Goal: Task Accomplishment & Management: Complete application form

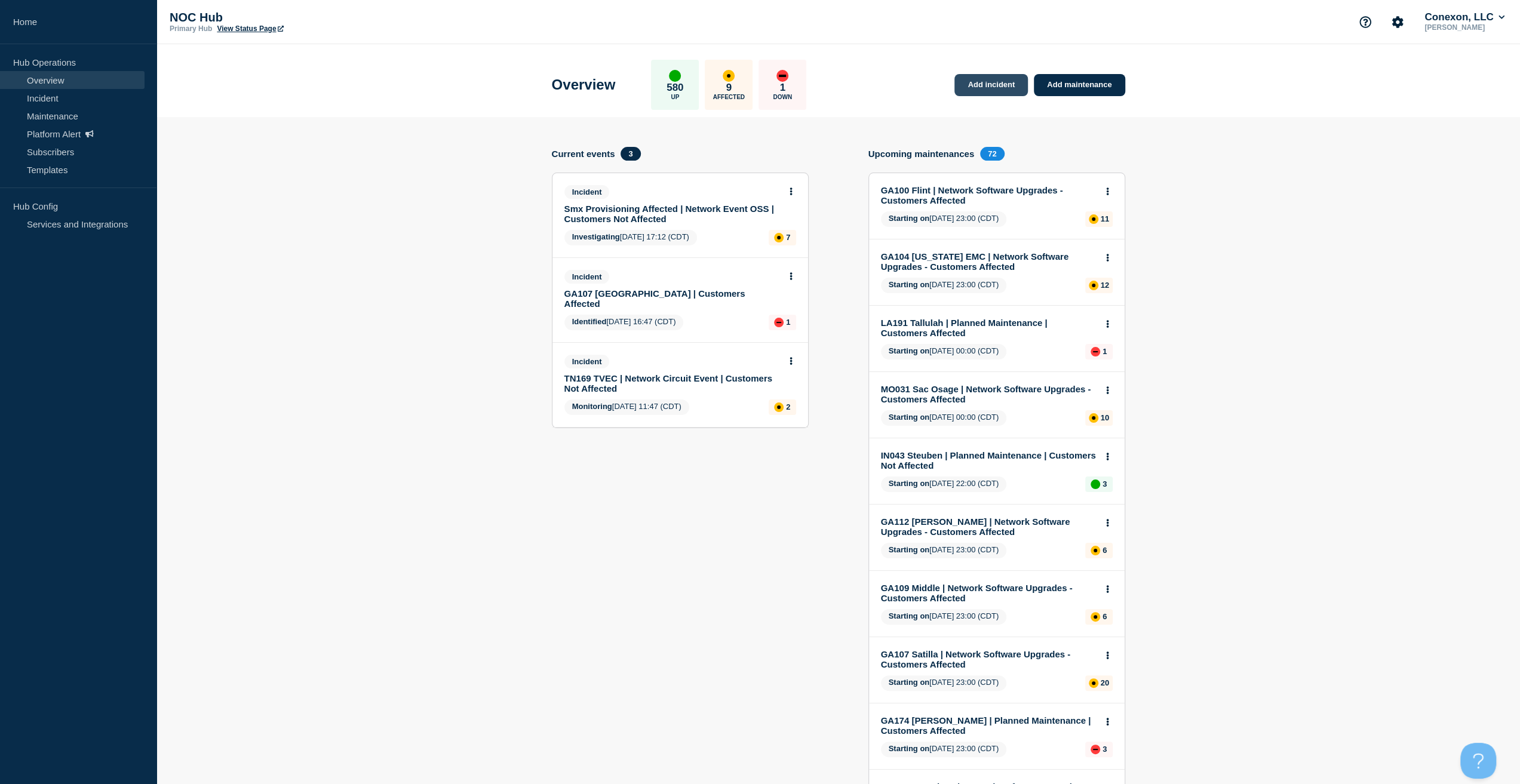
click at [965, 81] on link "Add incident" at bounding box center [991, 85] width 74 height 22
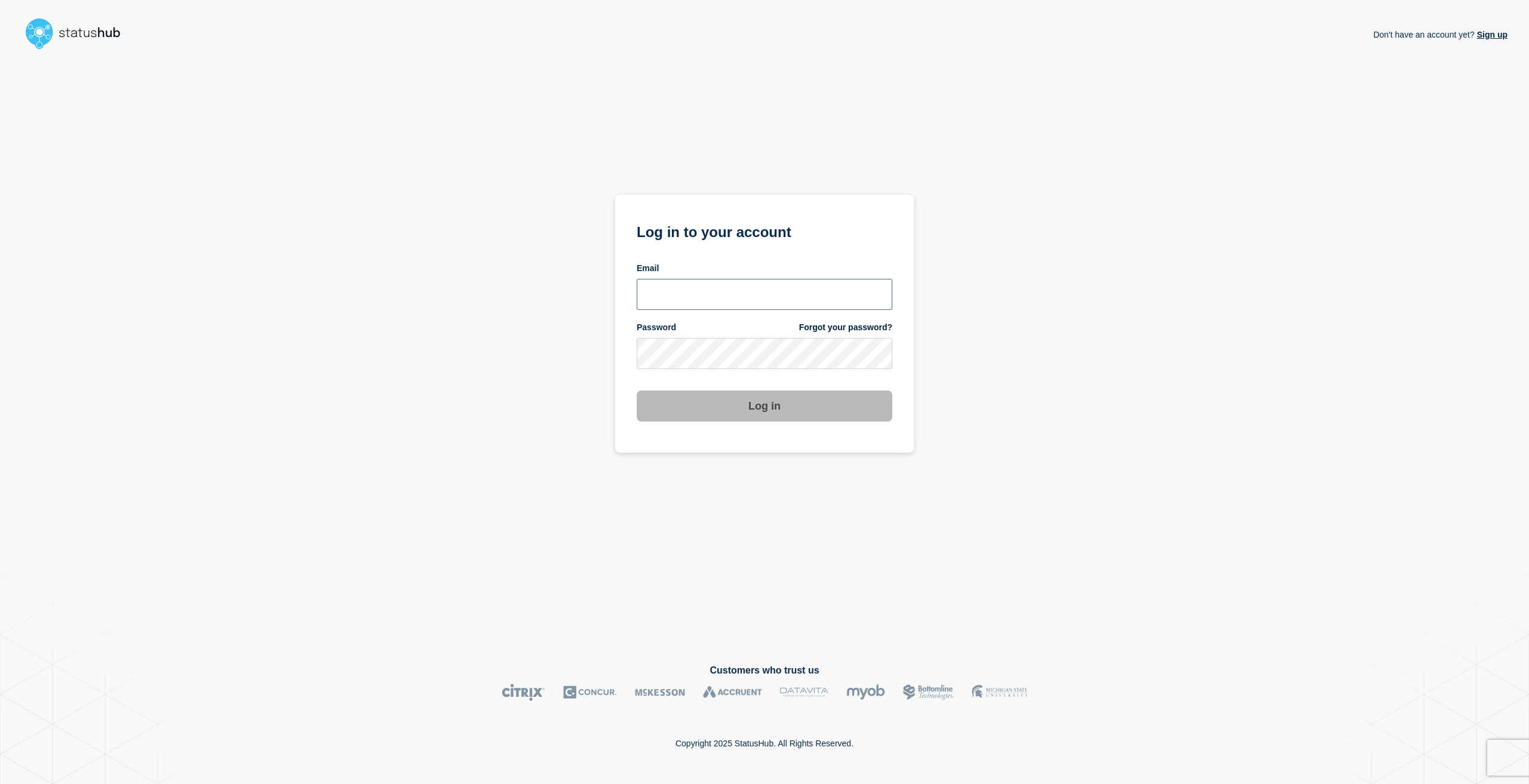
click at [757, 287] on input "email input" at bounding box center [764, 294] width 256 height 31
type input "caleb.stahr@conexon.us"
click at [637, 391] on button "Log in" at bounding box center [764, 406] width 256 height 31
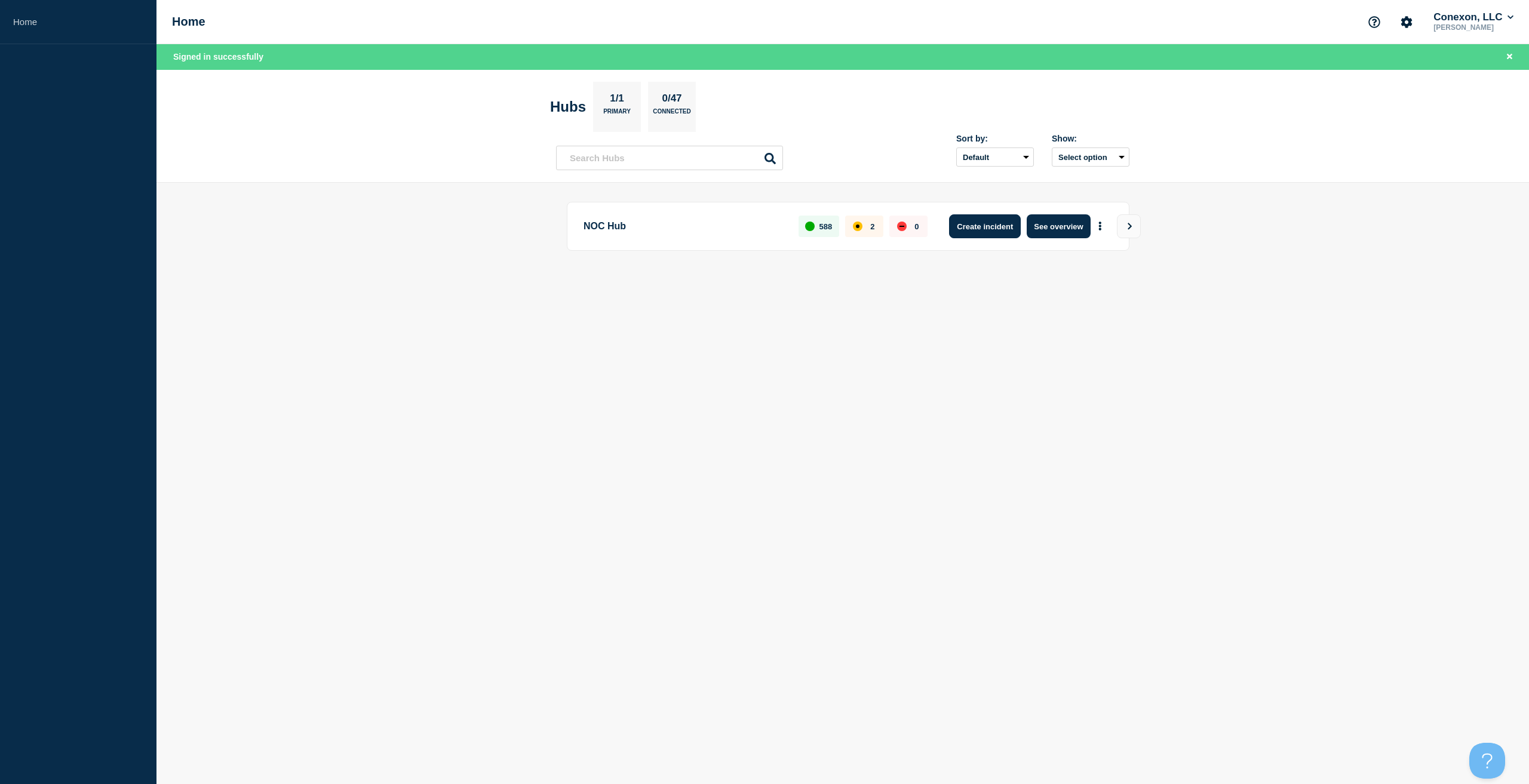
click at [1004, 224] on button "Create incident" at bounding box center [985, 226] width 72 height 24
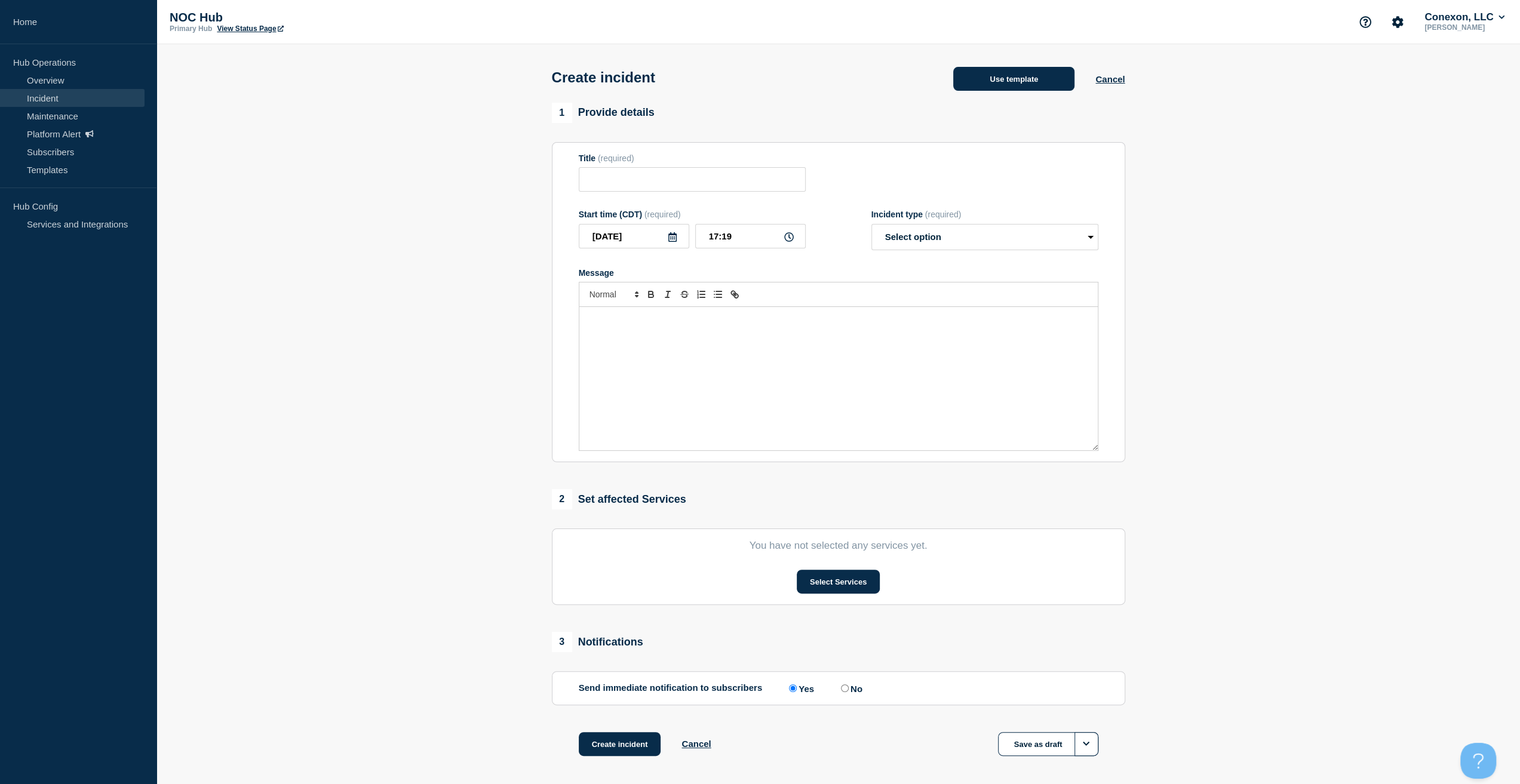
click at [1006, 68] on button "Use template" at bounding box center [1014, 79] width 121 height 24
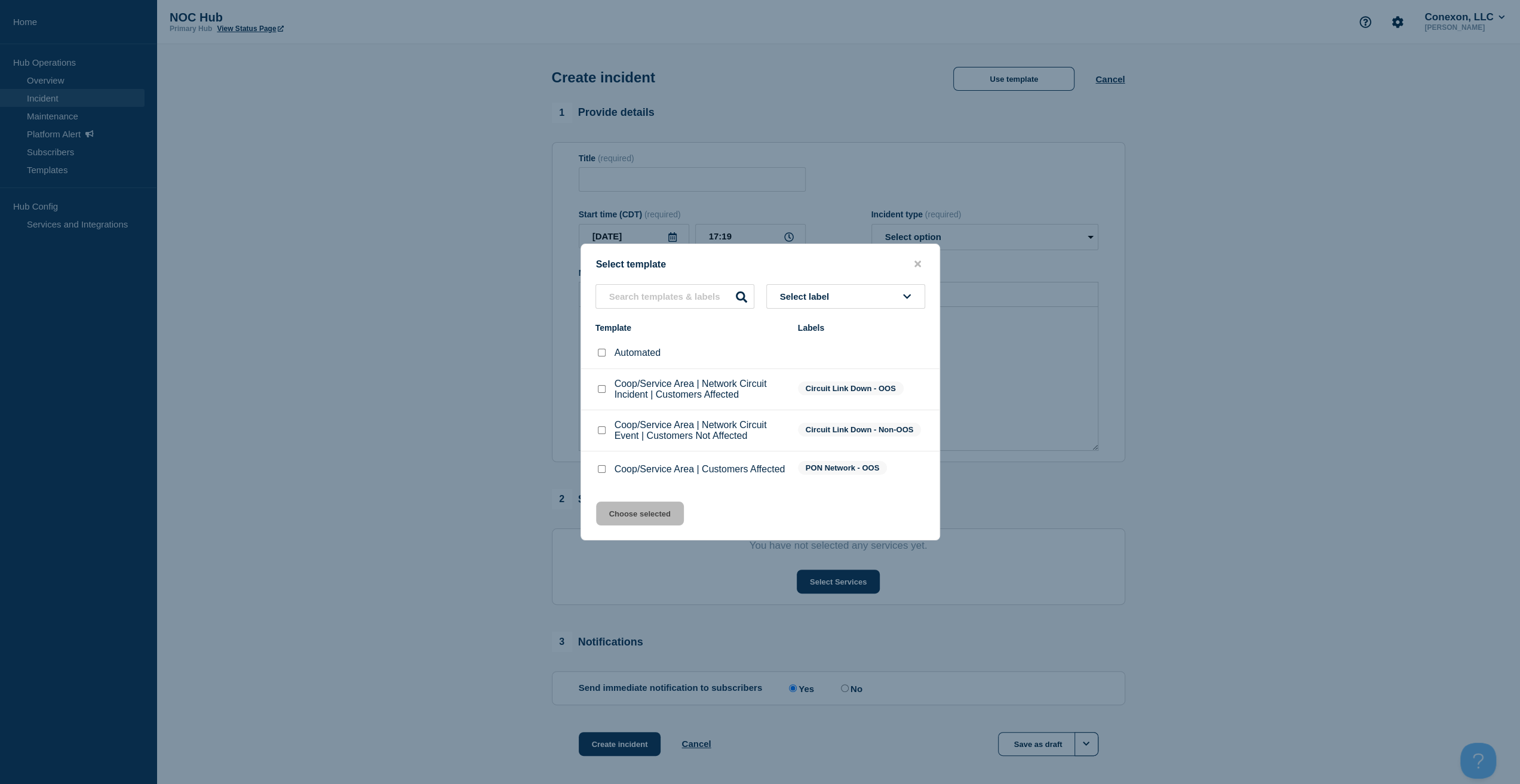
click at [610, 469] on div "Coop/Service Area | Customers Affected" at bounding box center [691, 469] width 191 height 12
click at [603, 468] on input "Coop/Service Area | Customers Affected checkbox" at bounding box center [602, 469] width 8 height 8
checkbox input "true"
click at [620, 512] on button "Choose selected" at bounding box center [639, 513] width 88 height 24
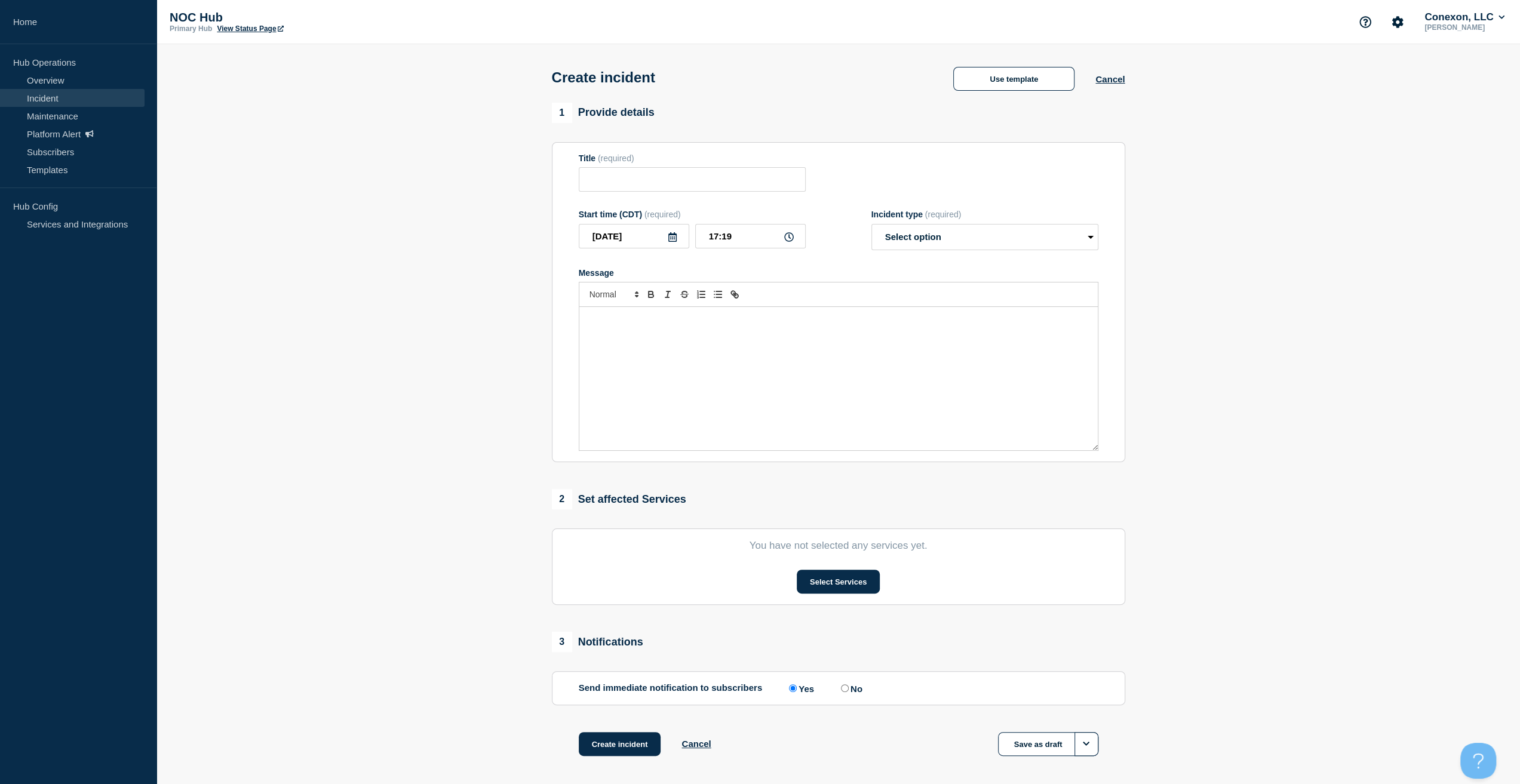
type input "Coop/Service Area | Customers Affected"
select select "investigating"
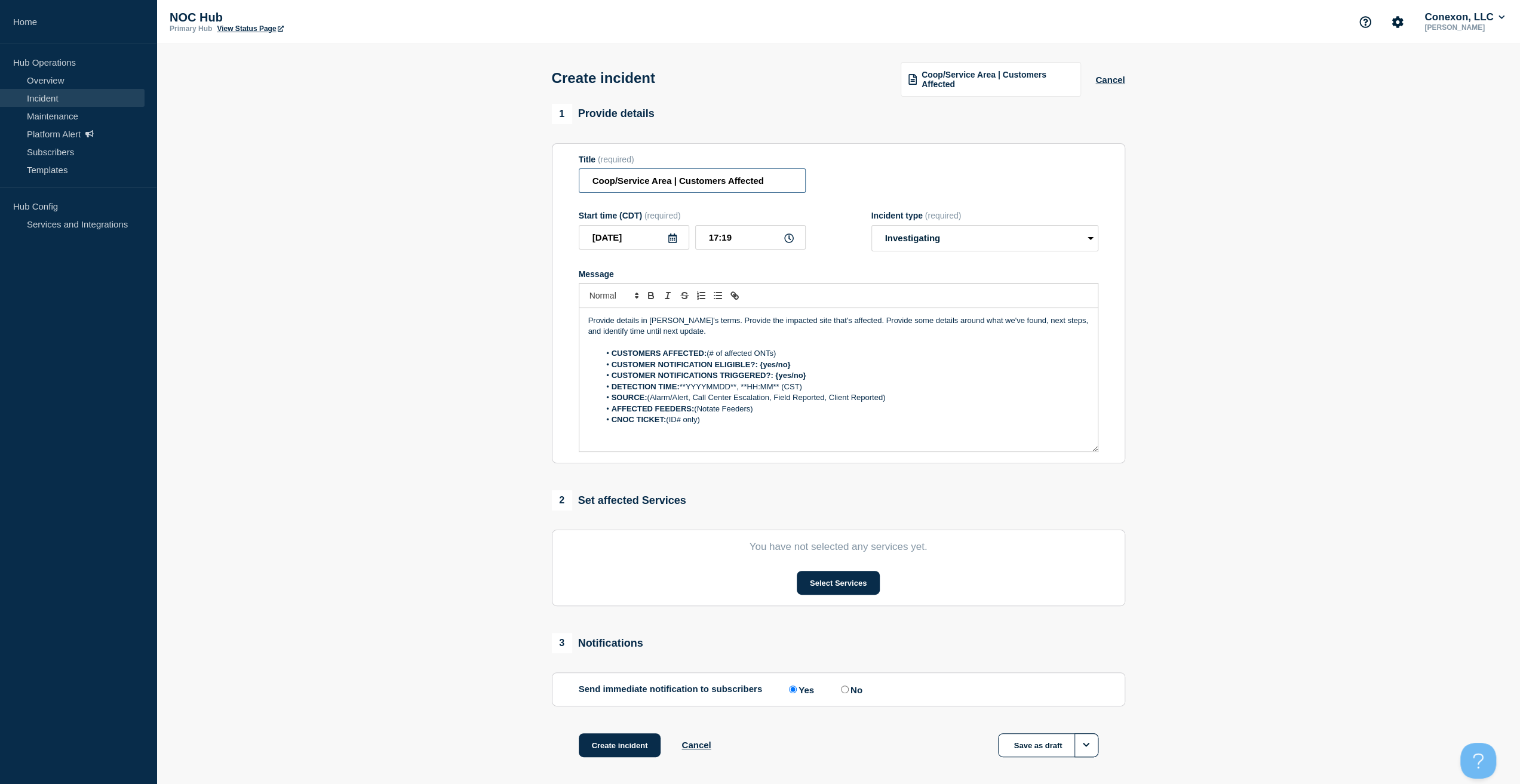
drag, startPoint x: 673, startPoint y: 184, endPoint x: 512, endPoint y: 185, distance: 161.0
click at [512, 185] on section "1 Provide details Title (required) Coop/Service Area | Customers Affected Start…" at bounding box center [838, 445] width 1363 height 684
click at [669, 185] on input "Coop/Service Area | Customers Affected" at bounding box center [692, 180] width 227 height 25
drag, startPoint x: 669, startPoint y: 184, endPoint x: 458, endPoint y: 180, distance: 211.0
click at [458, 180] on section "1 Provide details Title (required) Coop/Service Area | Customers Affected Start…" at bounding box center [838, 445] width 1363 height 684
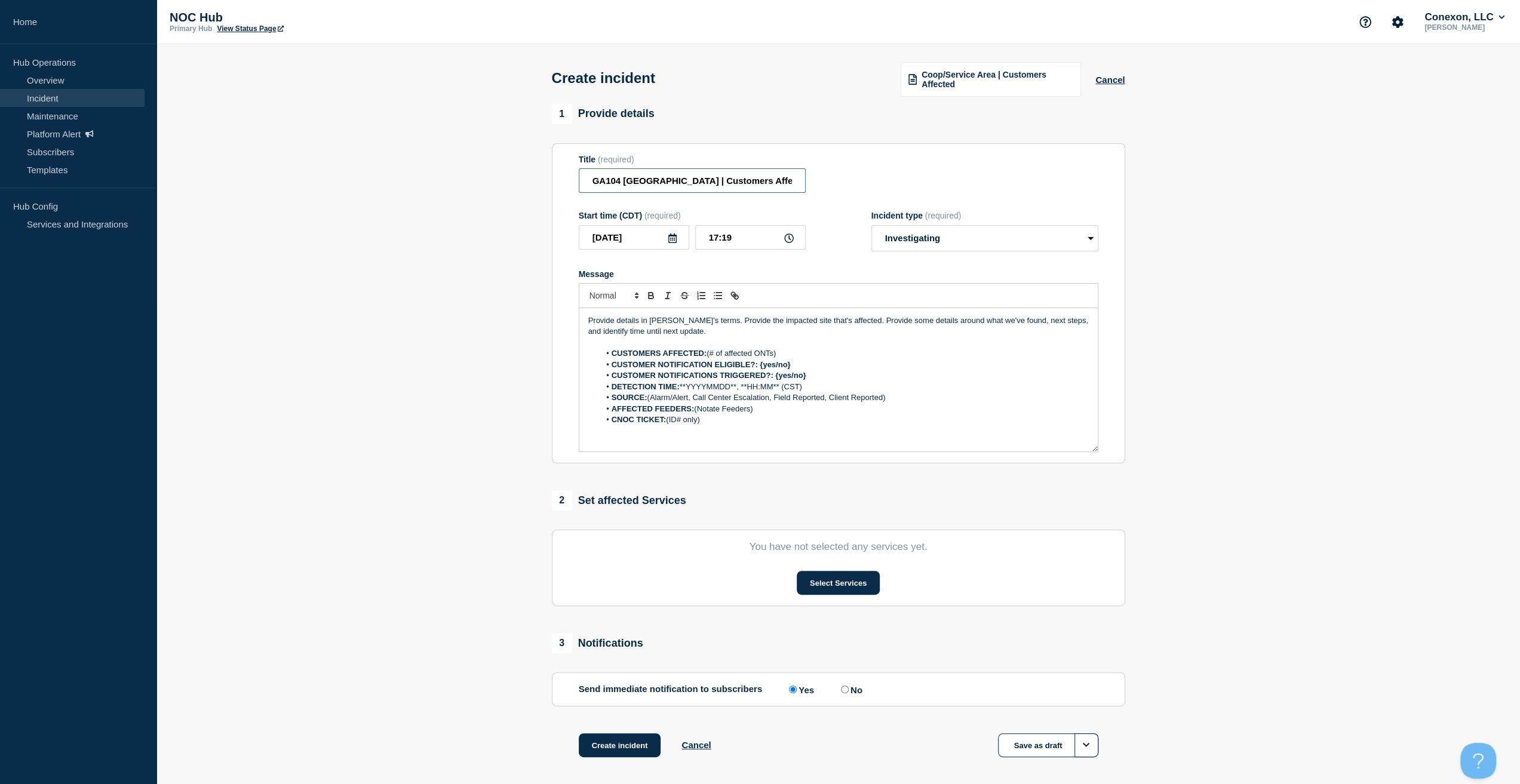
type input "GA104 [GEOGRAPHIC_DATA] | Customers Affected"
drag, startPoint x: 720, startPoint y: 331, endPoint x: 503, endPoint y: 297, distance: 219.6
click at [503, 297] on section "1 Provide details Title (required) GA104 [GEOGRAPHIC_DATA] | Customers Affected…" at bounding box center [838, 445] width 1363 height 684
drag, startPoint x: 795, startPoint y: 340, endPoint x: 710, endPoint y: 345, distance: 85.1
click at [710, 345] on li "CUSTOMERS AFFECTED: (# of affected ONTs)" at bounding box center [844, 343] width 489 height 11
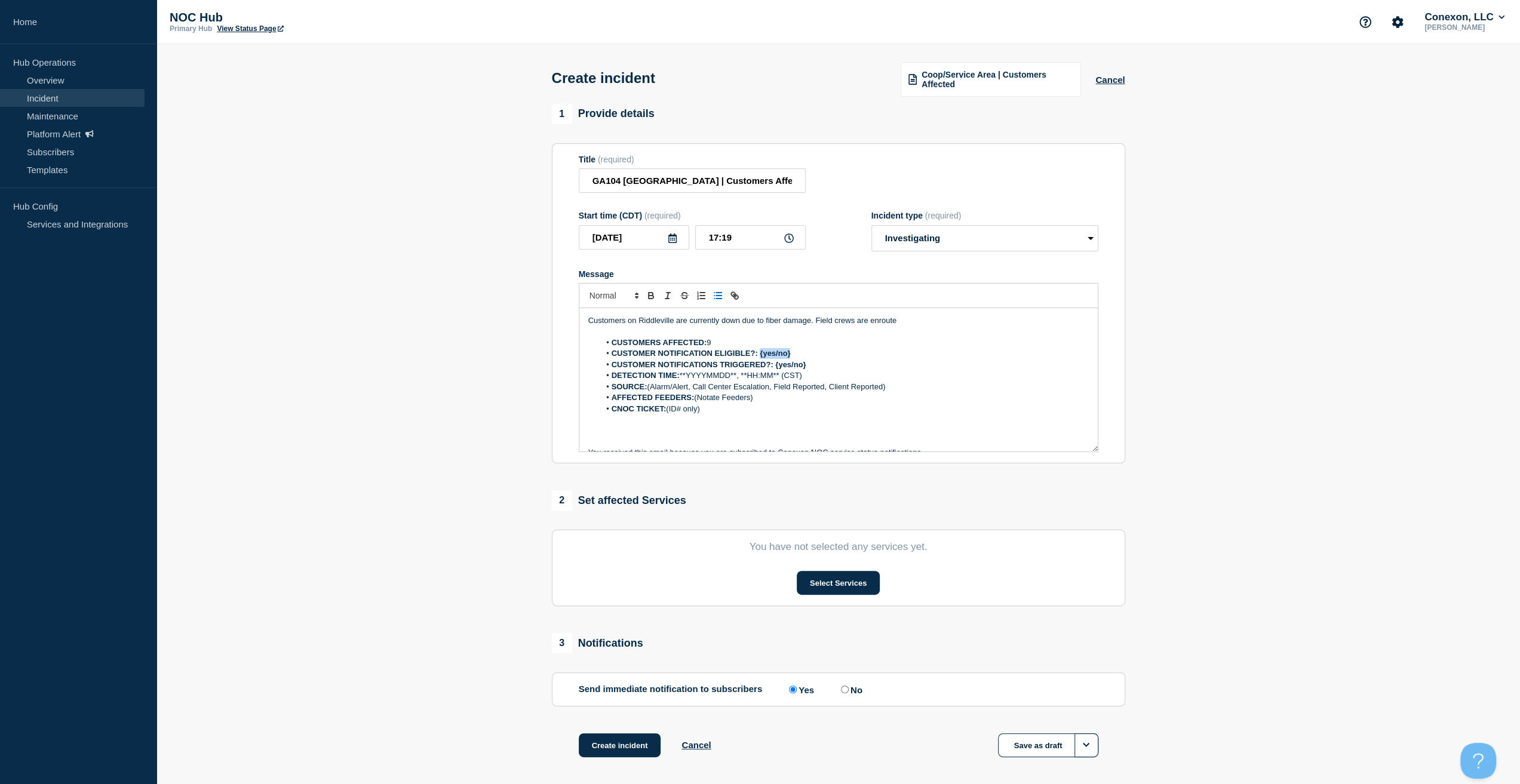
drag, startPoint x: 803, startPoint y: 350, endPoint x: 760, endPoint y: 354, distance: 43.2
click at [760, 354] on li "CUSTOMER NOTIFICATION ELIGIBLE?: {yes/no}" at bounding box center [844, 354] width 489 height 11
drag, startPoint x: 816, startPoint y: 377, endPoint x: 813, endPoint y: 372, distance: 5.8
click at [813, 377] on li "DETECTION TIME: **YYYYMMDD**, **HH:MM** (CST)" at bounding box center [844, 376] width 489 height 11
drag, startPoint x: 813, startPoint y: 367, endPoint x: 775, endPoint y: 367, distance: 38.0
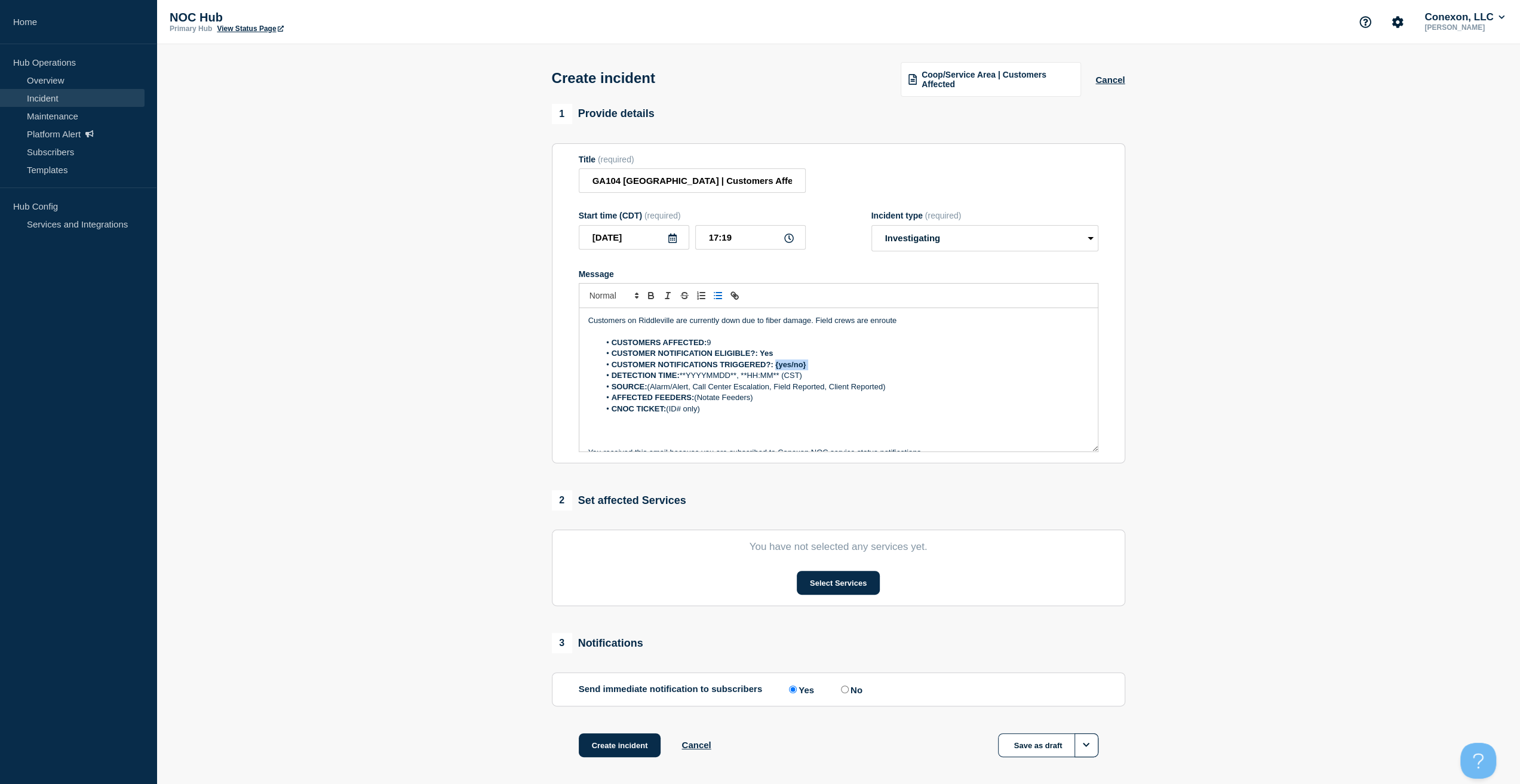
click at [775, 367] on li "CUSTOMER NOTIFICATIONS TRIGGERED?: {yes/no}" at bounding box center [844, 365] width 489 height 11
drag, startPoint x: 644, startPoint y: 233, endPoint x: 556, endPoint y: 252, distance: 90.0
click at [593, 242] on input "[DATE]" at bounding box center [634, 237] width 111 height 25
click at [778, 431] on p "Message" at bounding box center [839, 431] width 501 height 11
drag, startPoint x: 682, startPoint y: 377, endPoint x: 737, endPoint y: 376, distance: 55.0
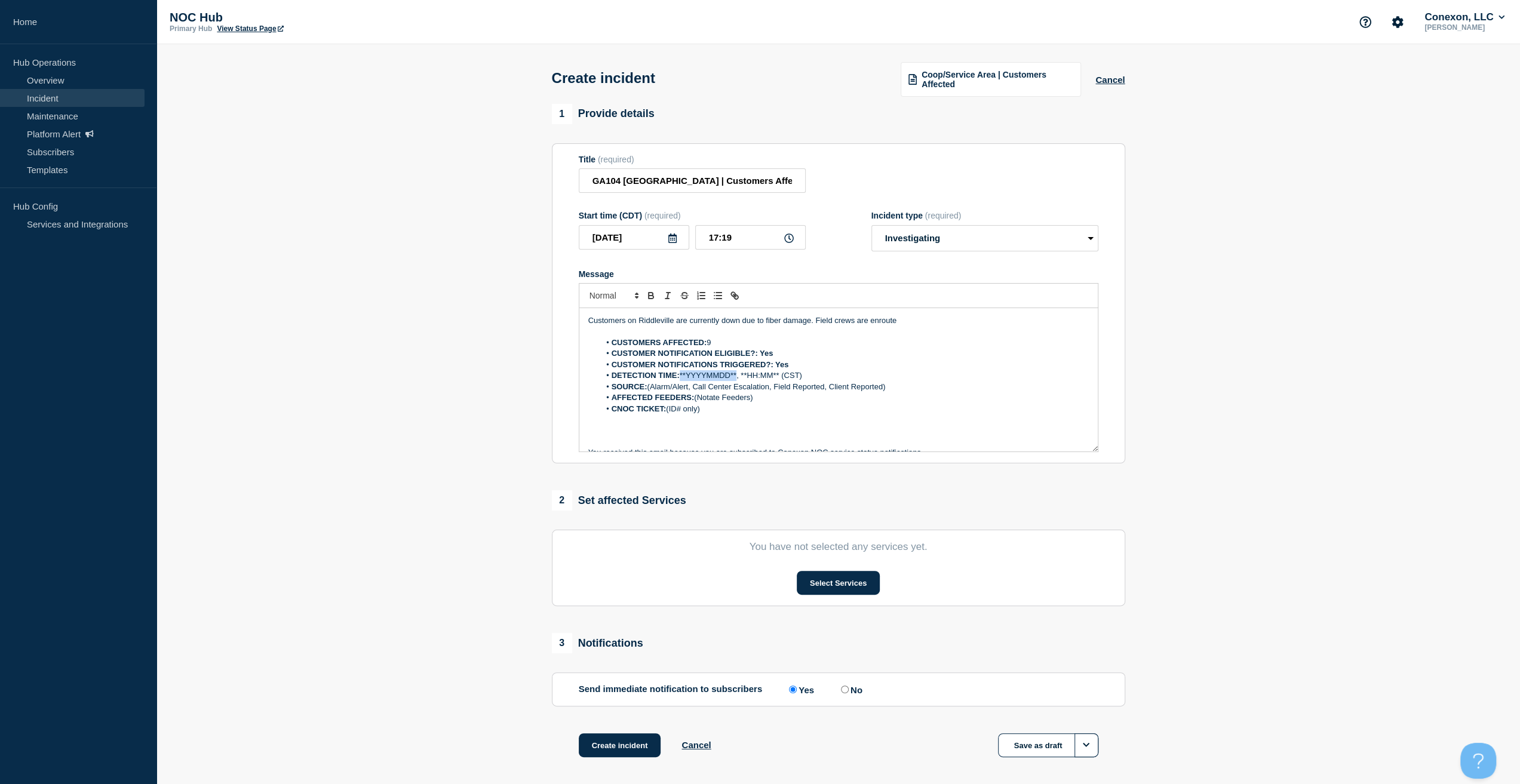
click at [737, 376] on li "DETECTION TIME: **YYYYMMDD**, **HH:MM** (CST)" at bounding box center [844, 376] width 489 height 11
drag, startPoint x: 700, startPoint y: 235, endPoint x: 677, endPoint y: 248, distance: 26.4
click at [680, 236] on div "[DATE] 17:19" at bounding box center [692, 237] width 227 height 25
click at [745, 379] on li "DETECTION TIME: [DATE] , **HH:MM** (CST)" at bounding box center [844, 376] width 489 height 11
drag, startPoint x: 725, startPoint y: 376, endPoint x: 764, endPoint y: 379, distance: 39.1
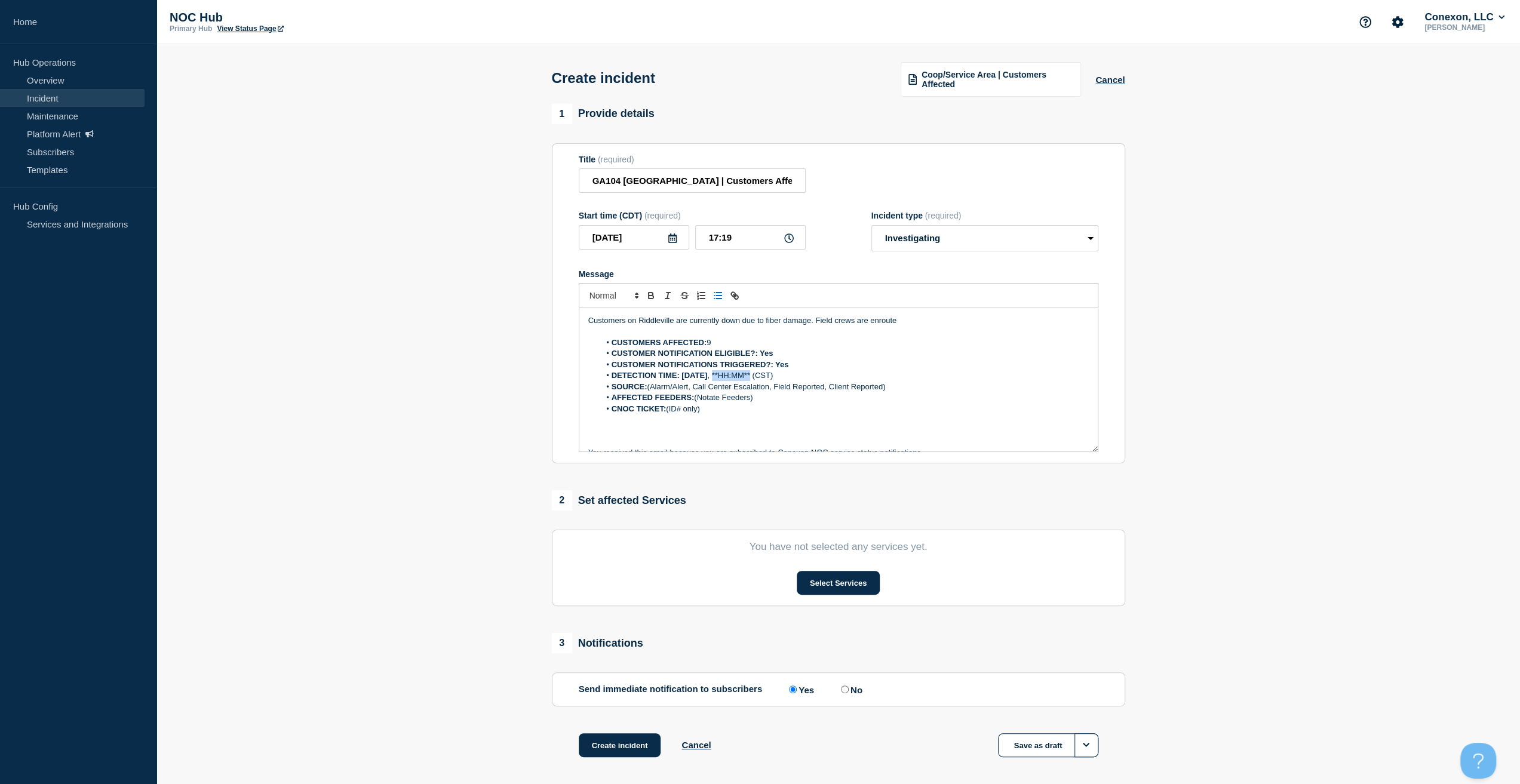
click at [764, 379] on li "DETECTION TIME: [DATE] , **HH:MM** (CST)" at bounding box center [844, 376] width 489 height 11
drag, startPoint x: 900, startPoint y: 392, endPoint x: 650, endPoint y: 391, distance: 250.0
click at [650, 391] on li "SOURCE: (Alarm/Alert, Call Center Escalation, Field Reported, Client Reported)" at bounding box center [844, 387] width 489 height 11
drag, startPoint x: 760, startPoint y: 400, endPoint x: 696, endPoint y: 403, distance: 64.1
click at [696, 403] on li "AFFECTED FEEDERS: (Notate Feeders)" at bounding box center [844, 398] width 489 height 11
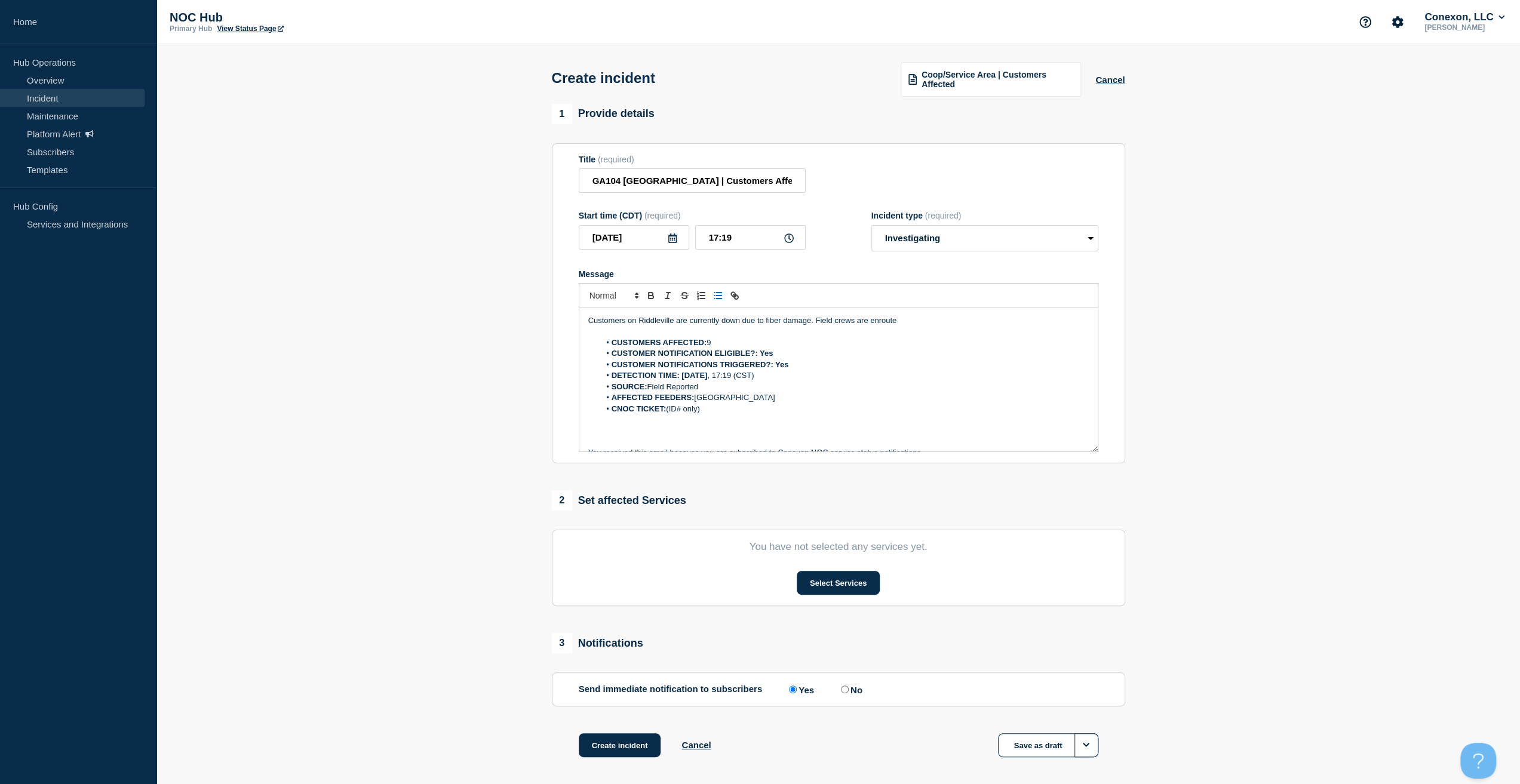
drag, startPoint x: 717, startPoint y: 411, endPoint x: 667, endPoint y: 409, distance: 50.0
click at [667, 409] on li "CNOC TICKET: (ID# only)" at bounding box center [844, 409] width 489 height 11
click at [837, 568] on section "You have not selected any services yet. Select Services" at bounding box center [838, 568] width 574 height 77
click at [839, 580] on button "Select Services" at bounding box center [838, 583] width 83 height 24
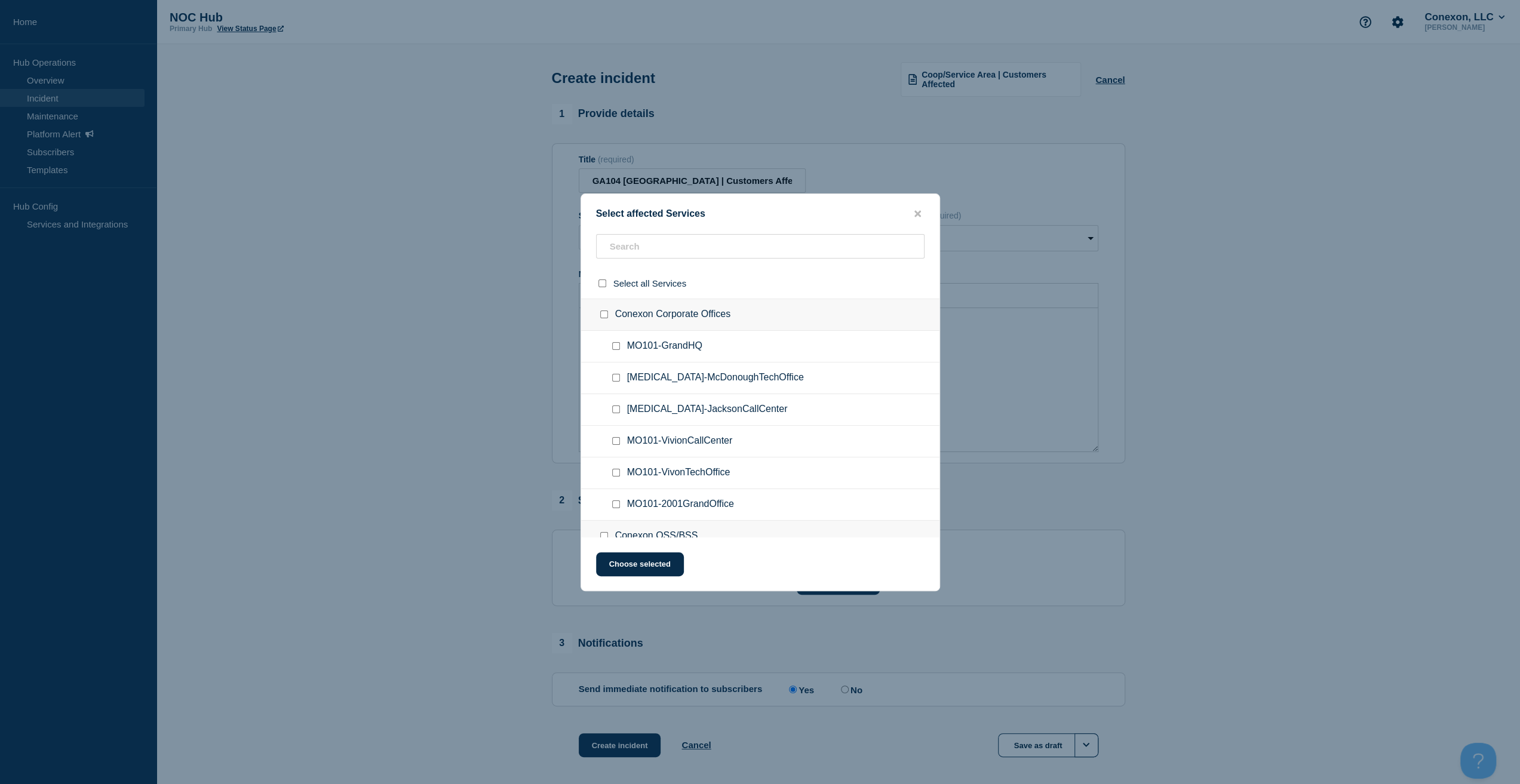
click at [668, 230] on div "Select affected Services Select all Services Conexon Corporate Offices MO101-Gr…" at bounding box center [760, 392] width 359 height 398
click at [666, 243] on input "text" at bounding box center [760, 246] width 328 height 25
type input "GA104"
click at [616, 432] on ul "GA104-[GEOGRAPHIC_DATA]" at bounding box center [760, 441] width 358 height 32
click at [616, 434] on ul "GA104-[GEOGRAPHIC_DATA]" at bounding box center [760, 441] width 358 height 32
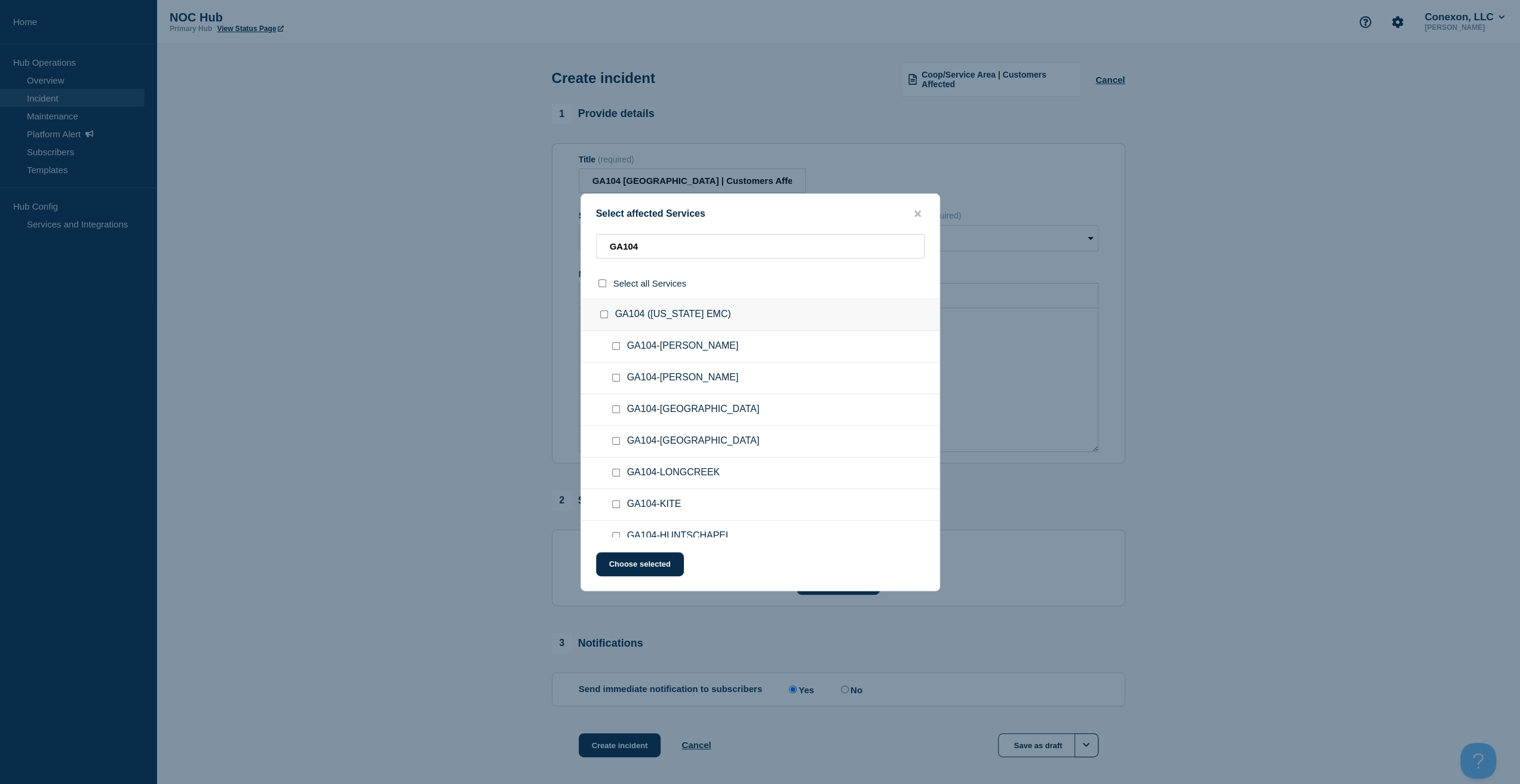
click at [613, 440] on input "GA104-RIDDLEVILLE checkbox" at bounding box center [616, 441] width 8 height 8
checkbox input "true"
click at [624, 564] on button "Choose selected" at bounding box center [639, 564] width 88 height 24
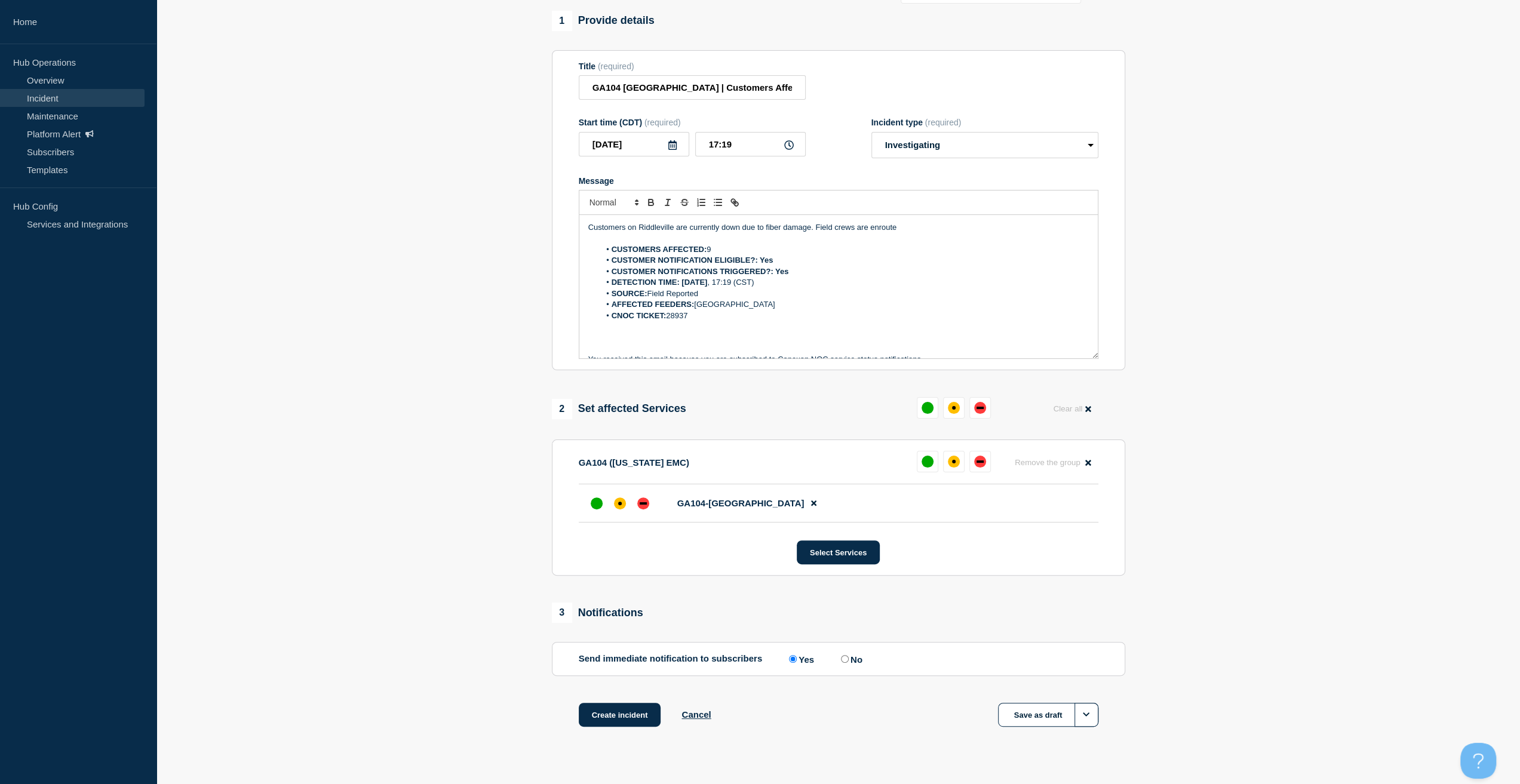
scroll to position [114, 0]
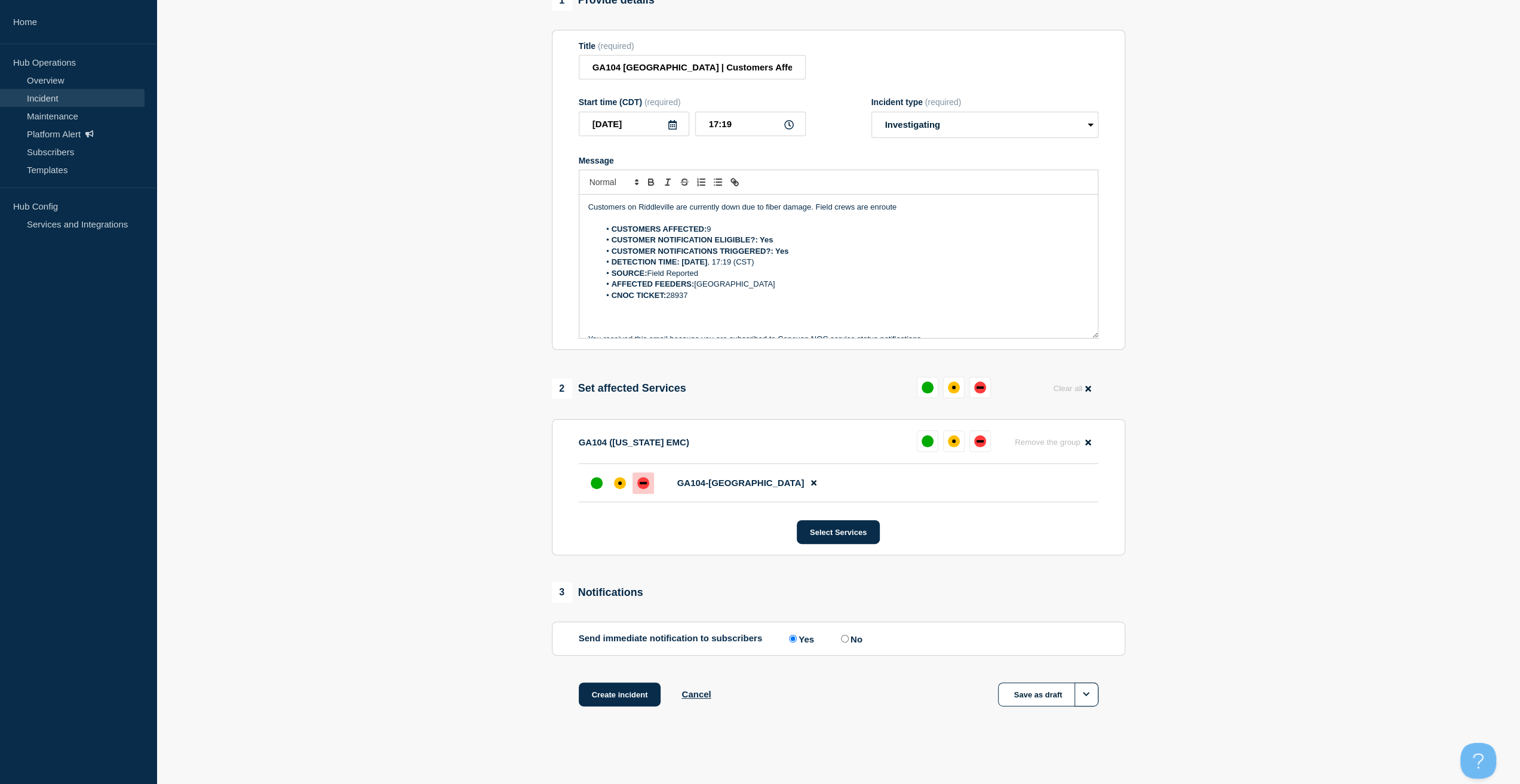
click at [642, 487] on div "down" at bounding box center [642, 483] width 12 height 12
click at [634, 709] on div "Create incident Cancel Save as draft" at bounding box center [838, 710] width 574 height 54
click at [632, 695] on button "Create incident" at bounding box center [620, 695] width 82 height 24
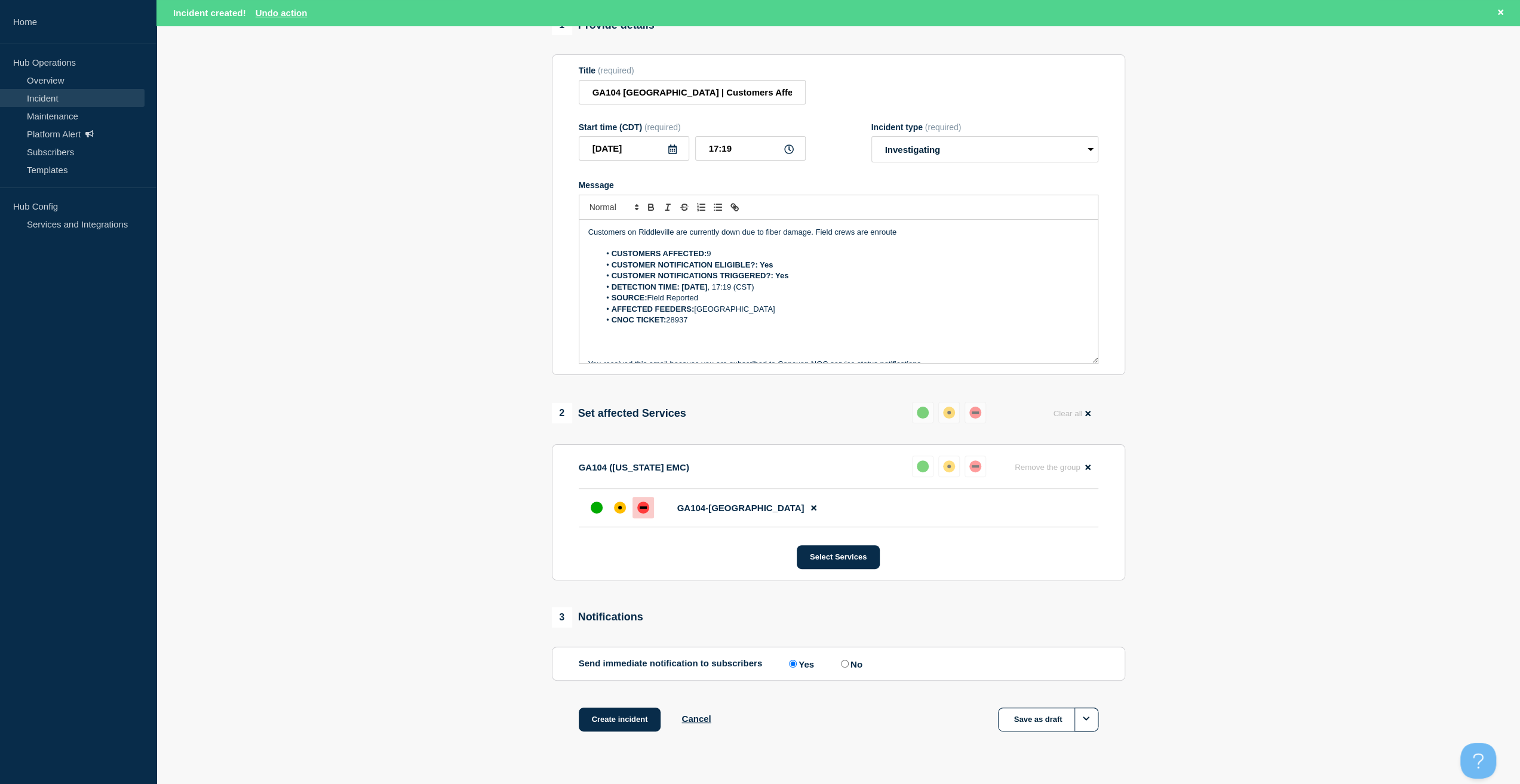
scroll to position [140, 0]
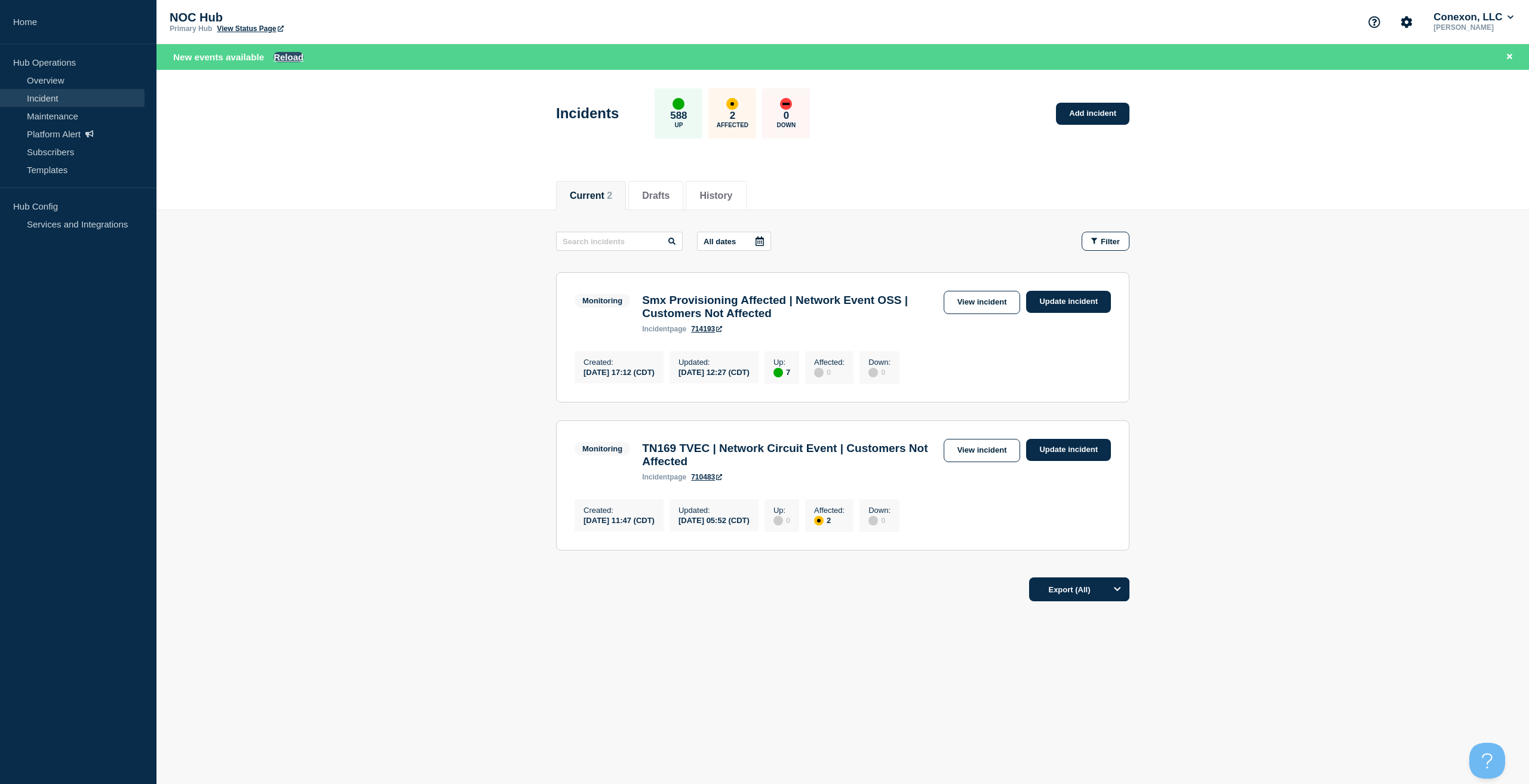
click at [296, 52] on button "Reload" at bounding box center [289, 57] width 30 height 10
